Goal: Navigation & Orientation: Find specific page/section

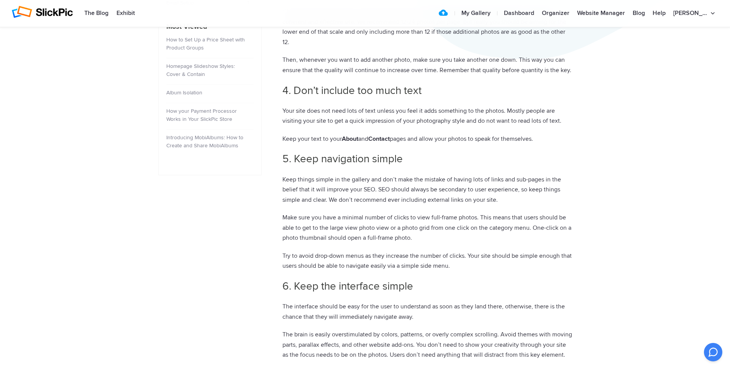
scroll to position [350, 0]
drag, startPoint x: 377, startPoint y: 93, endPoint x: 425, endPoint y: 92, distance: 48.3
click at [425, 92] on h2 "4. Don’t include too much text" at bounding box center [427, 91] width 290 height 15
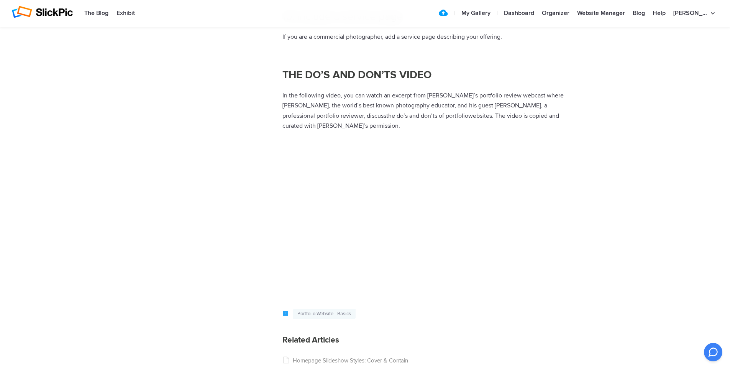
scroll to position [966, 0]
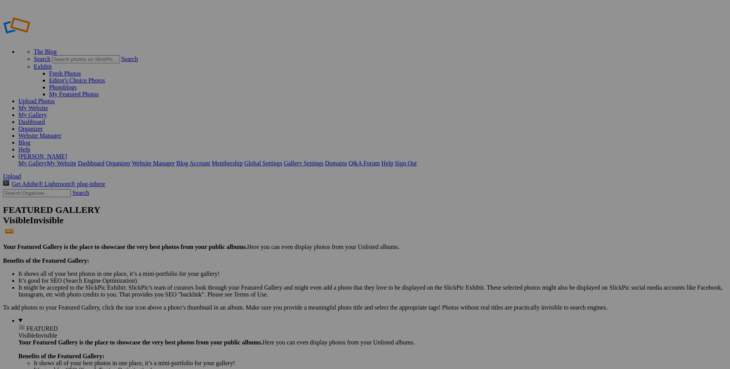
click at [48, 105] on link "My Website" at bounding box center [33, 108] width 30 height 7
